Goal: Task Accomplishment & Management: Manage account settings

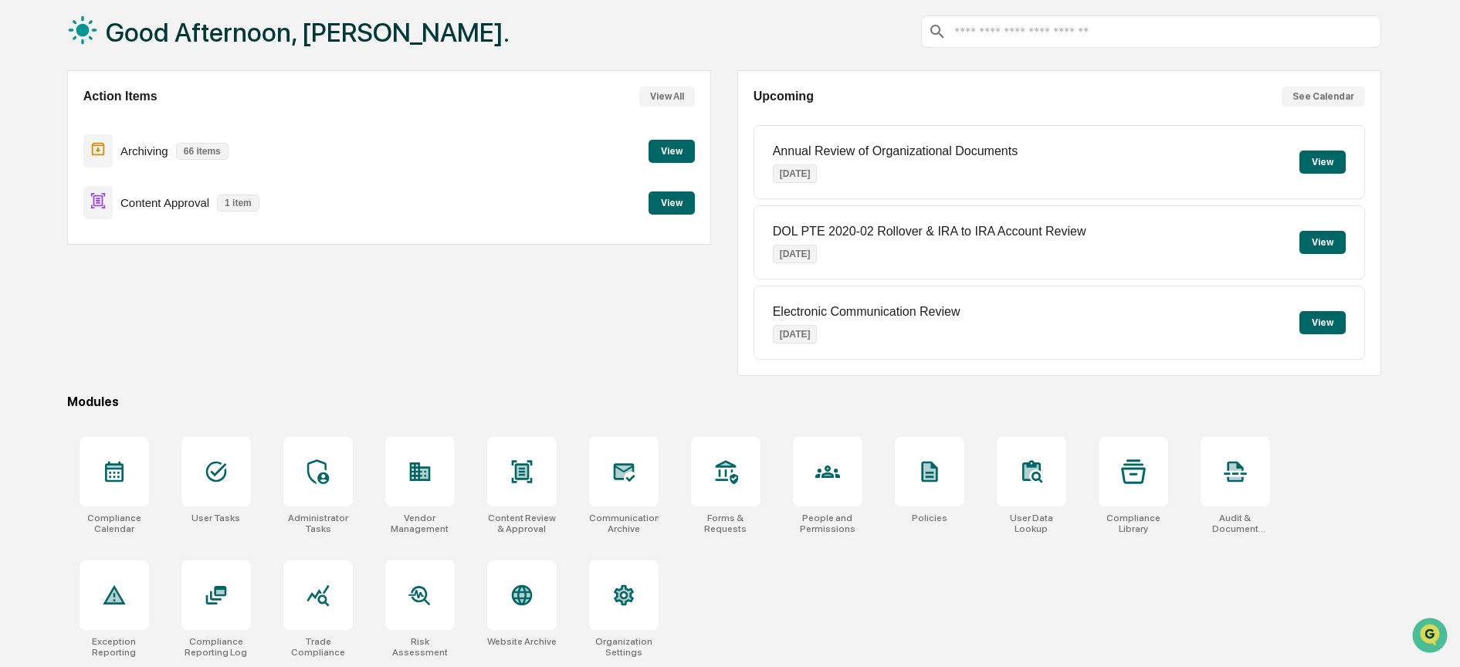
scroll to position [96, 0]
click at [204, 583] on icon at bounding box center [216, 595] width 25 height 25
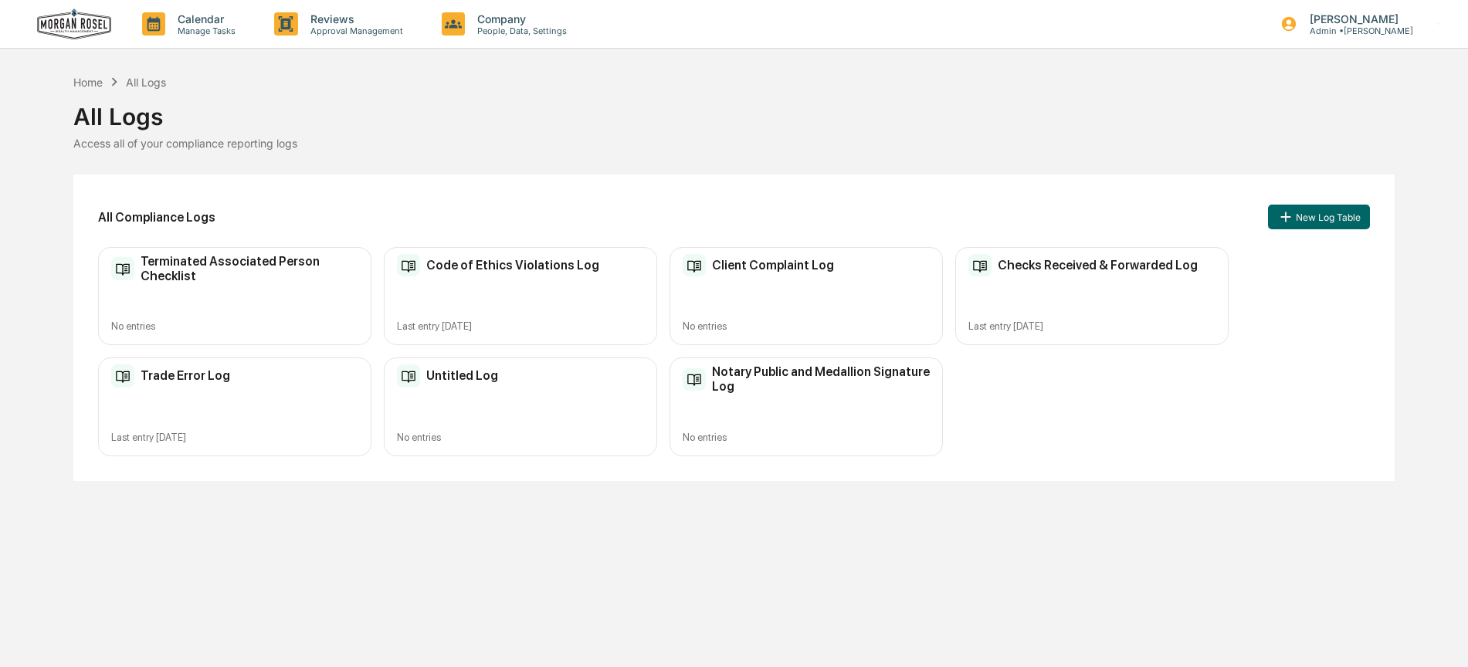
click at [562, 280] on div "Code of Ethics Violations Log Last entry [DATE]" at bounding box center [520, 296] width 273 height 98
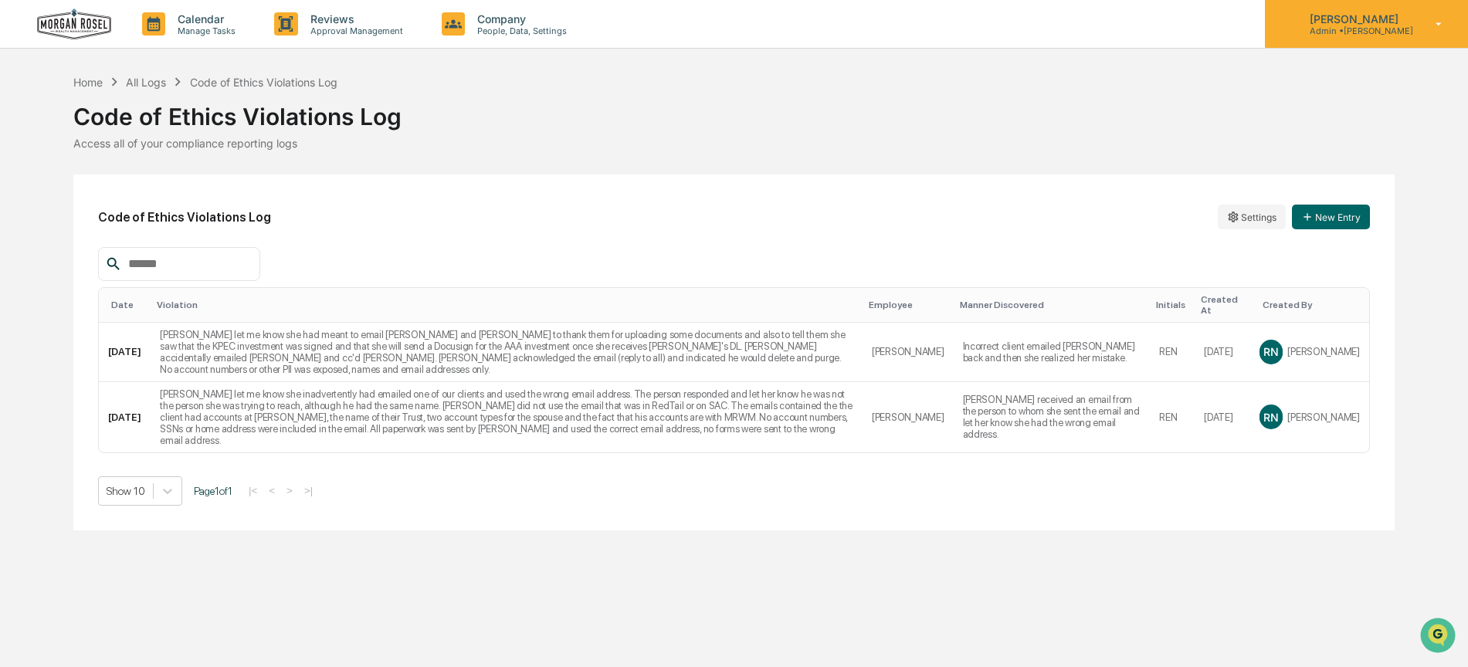
click at [1354, 21] on p "[PERSON_NAME]" at bounding box center [1355, 18] width 116 height 13
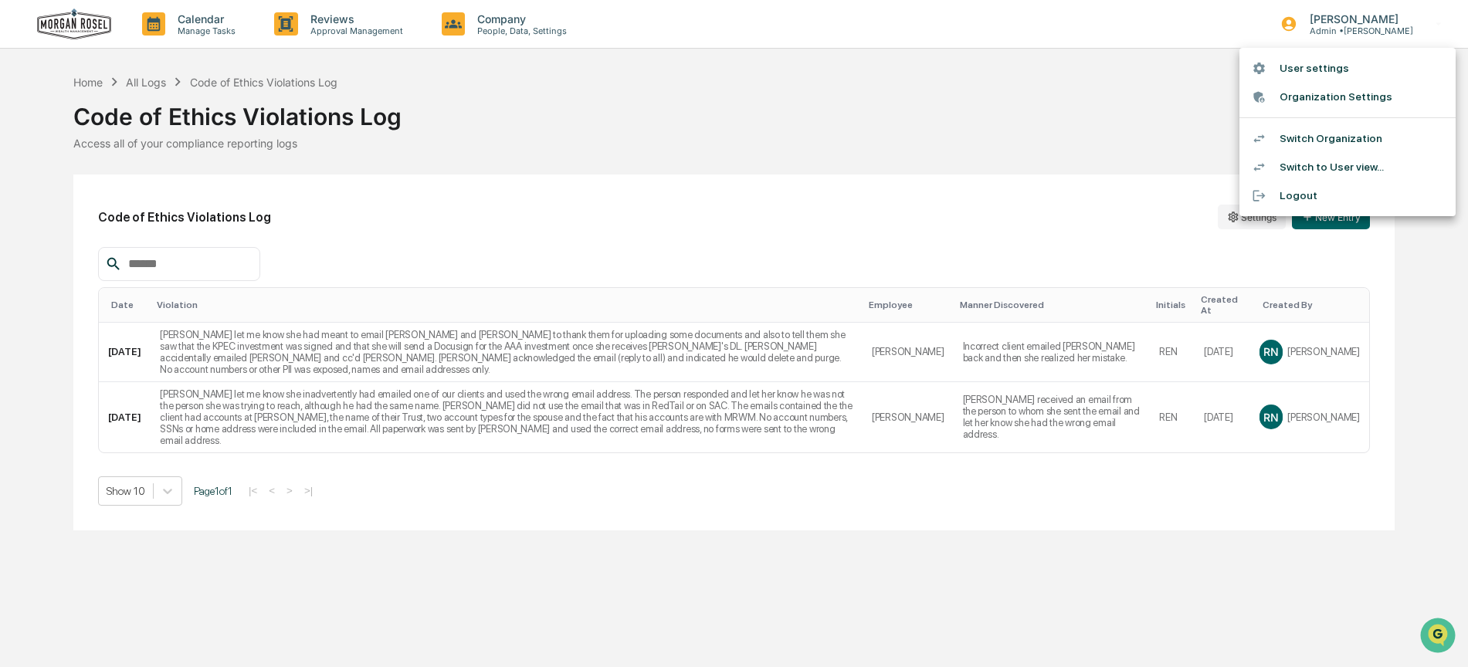
click at [158, 25] on div at bounding box center [734, 333] width 1468 height 667
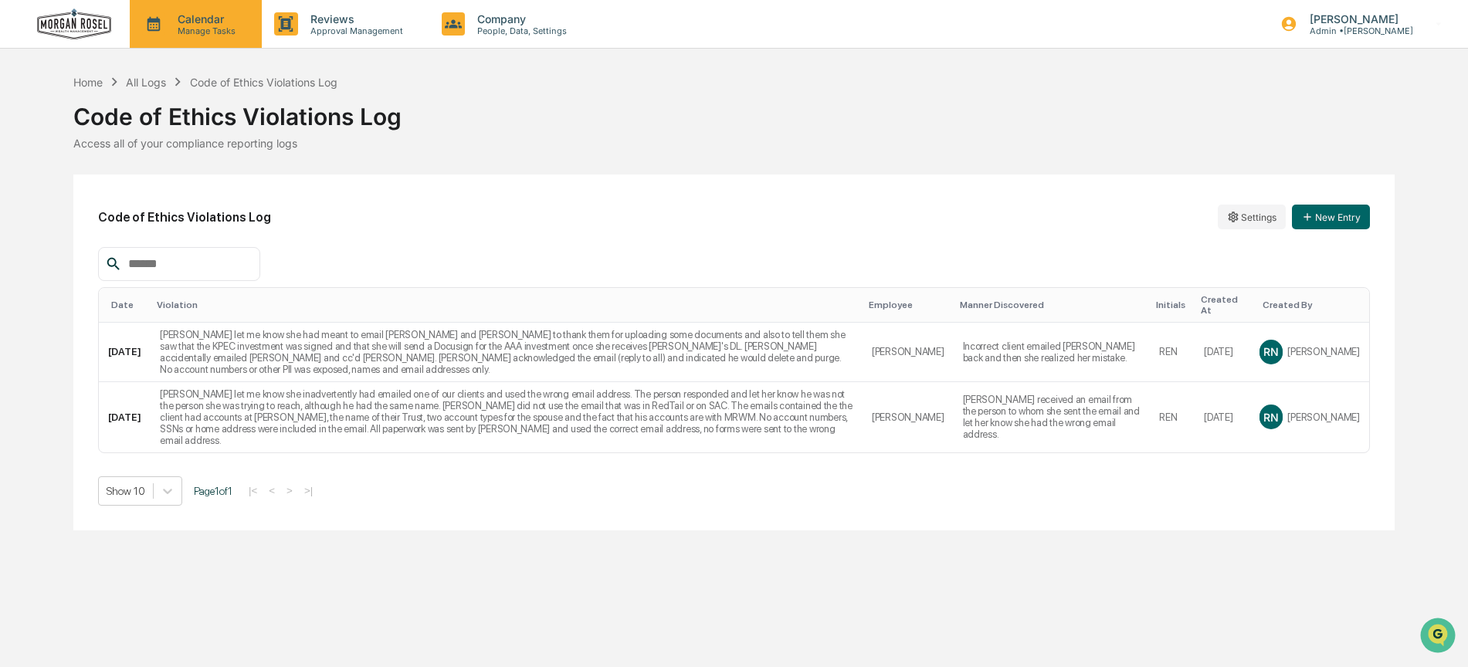
click at [198, 26] on p "Manage Tasks" at bounding box center [204, 30] width 78 height 11
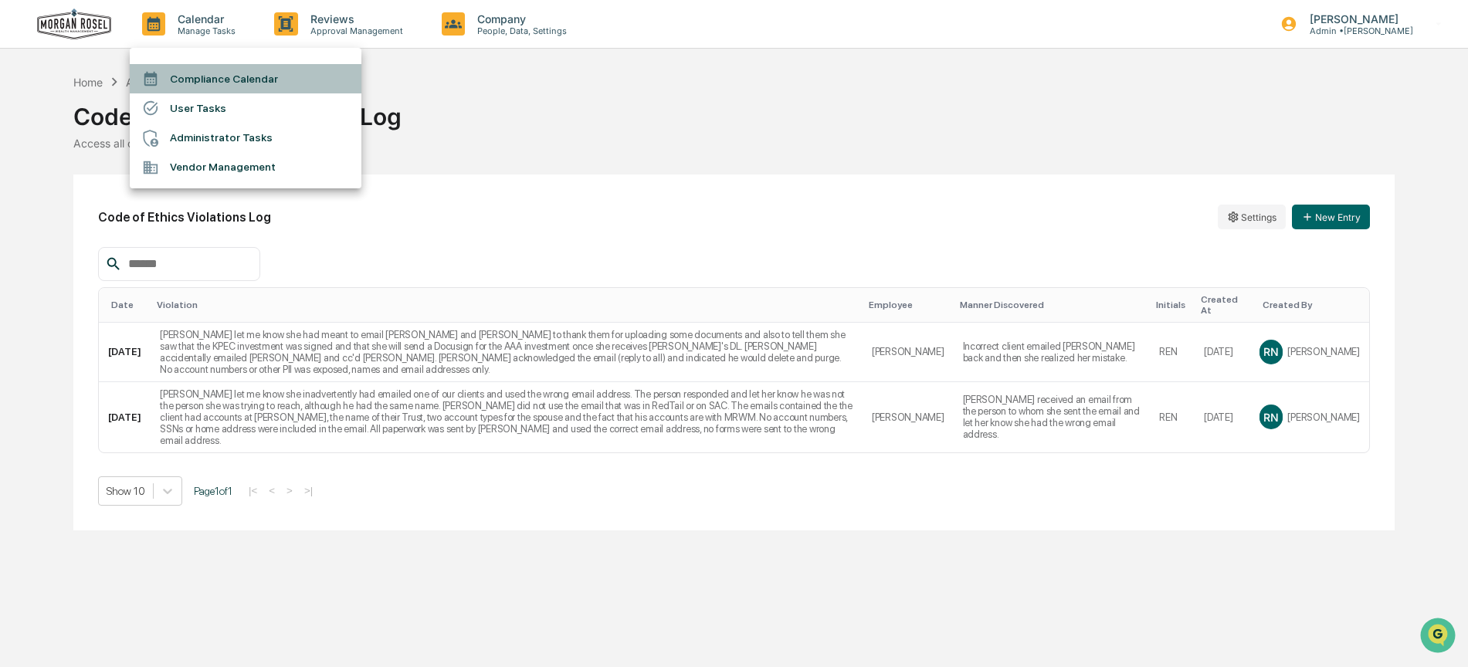
click at [223, 80] on li "Compliance Calendar" at bounding box center [246, 78] width 232 height 29
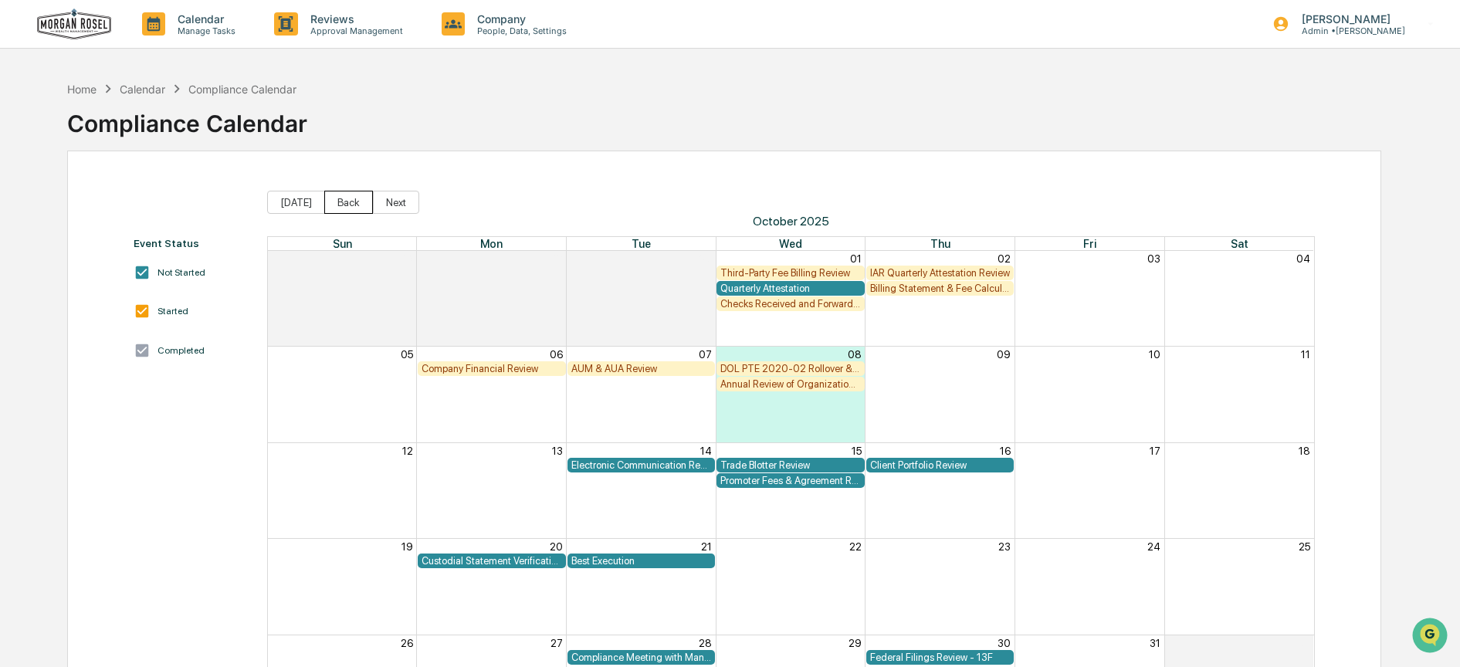
click at [344, 199] on button "Back" at bounding box center [348, 202] width 49 height 23
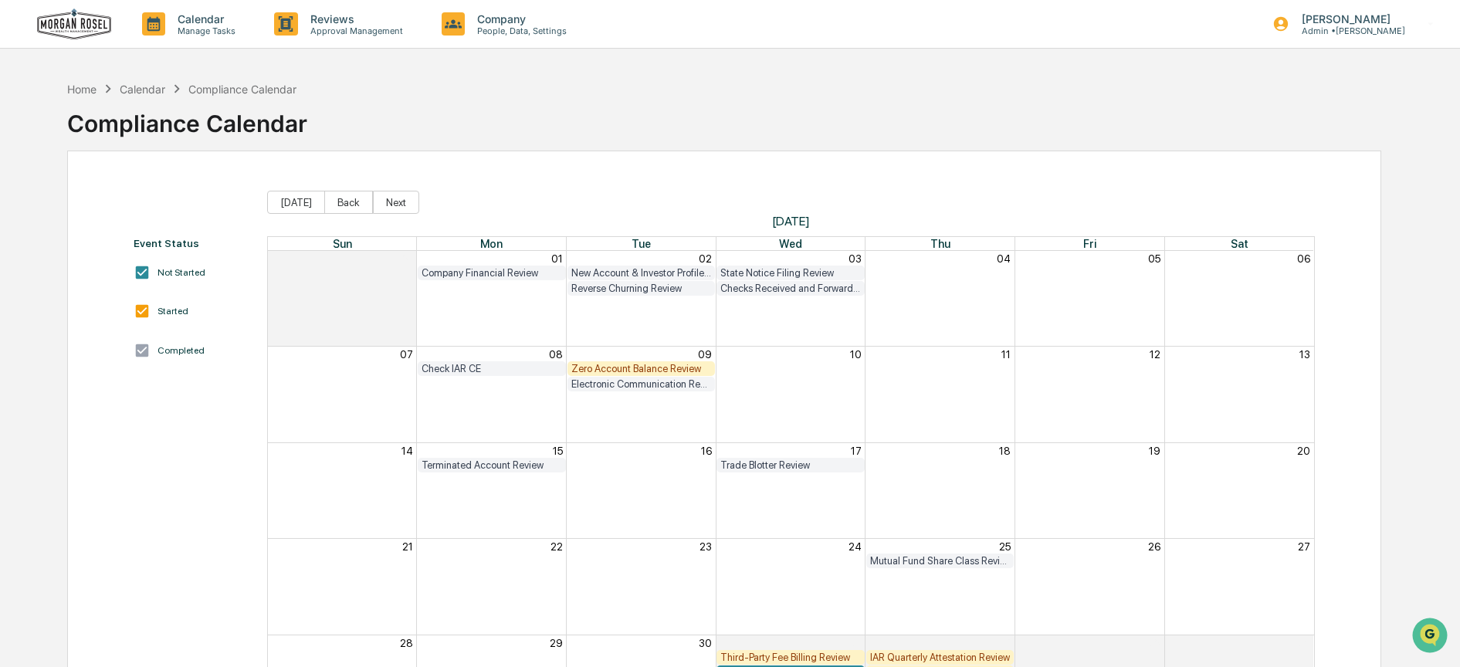
click at [791, 270] on div "State Notice Filing Review" at bounding box center [790, 273] width 141 height 12
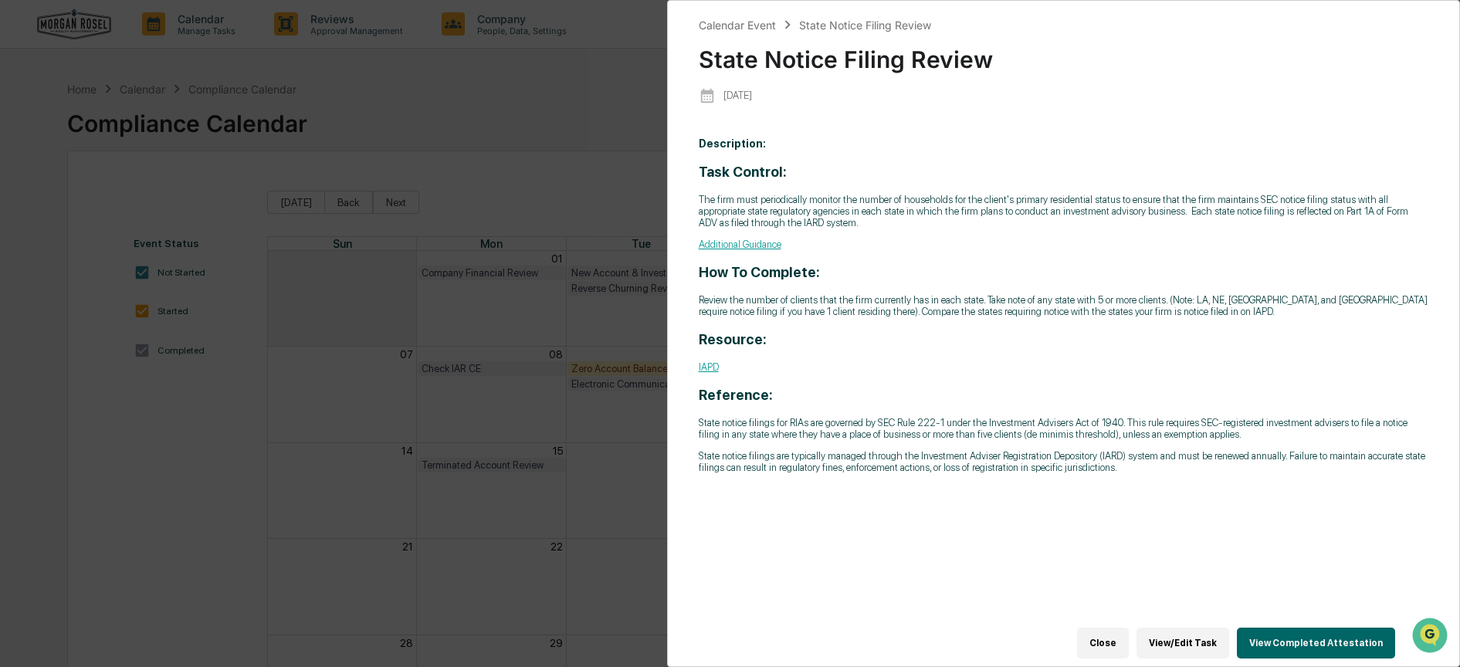
click at [1174, 631] on button "View/Edit Task" at bounding box center [1183, 643] width 93 height 31
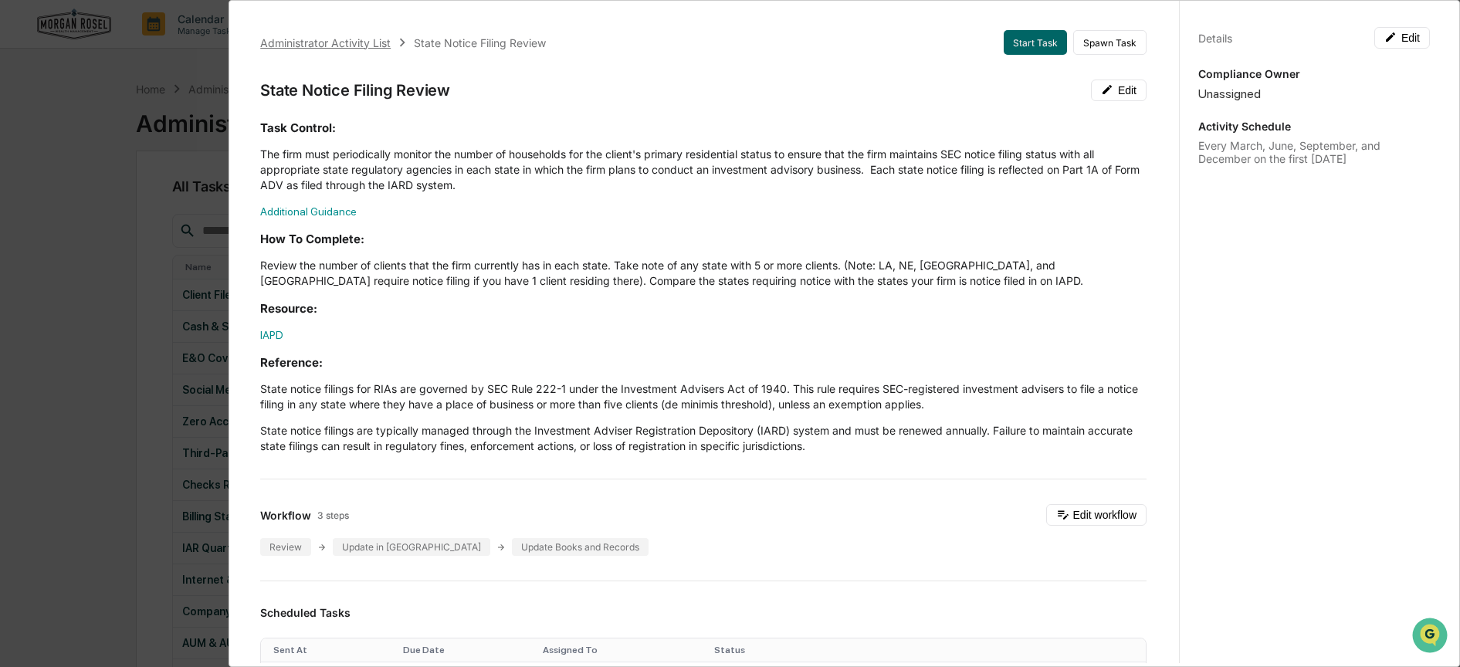
click at [371, 43] on div "Administrator Activity List" at bounding box center [325, 42] width 130 height 13
